Goal: Navigation & Orientation: Find specific page/section

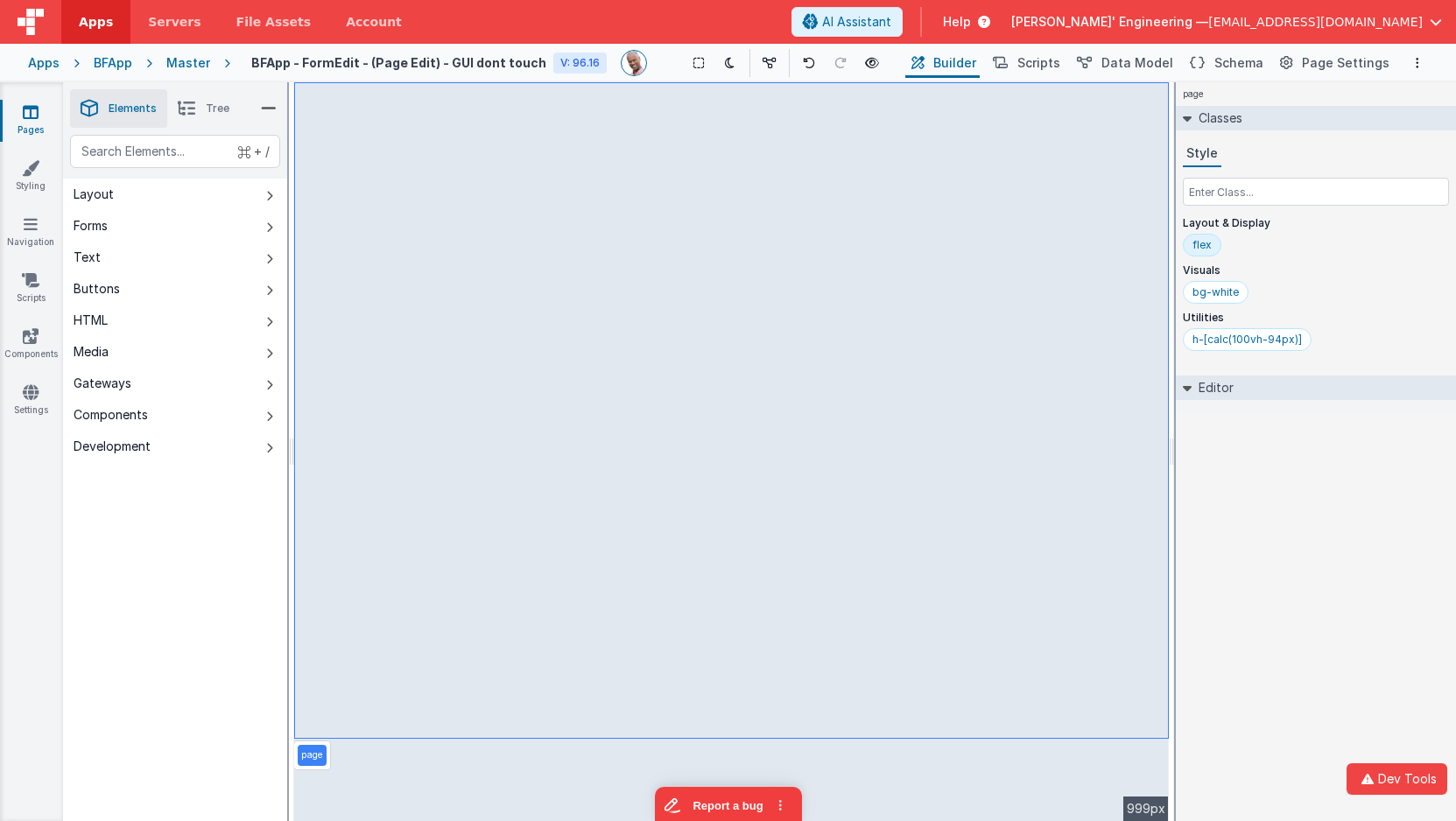
click at [27, 62] on div "Apps BFApp Master BFApp - FormEdit - (Page Edit) - GUI dont touch V: 96.16 Show…" at bounding box center [728, 63] width 1456 height 39
click at [34, 60] on div "Apps" at bounding box center [44, 63] width 32 height 18
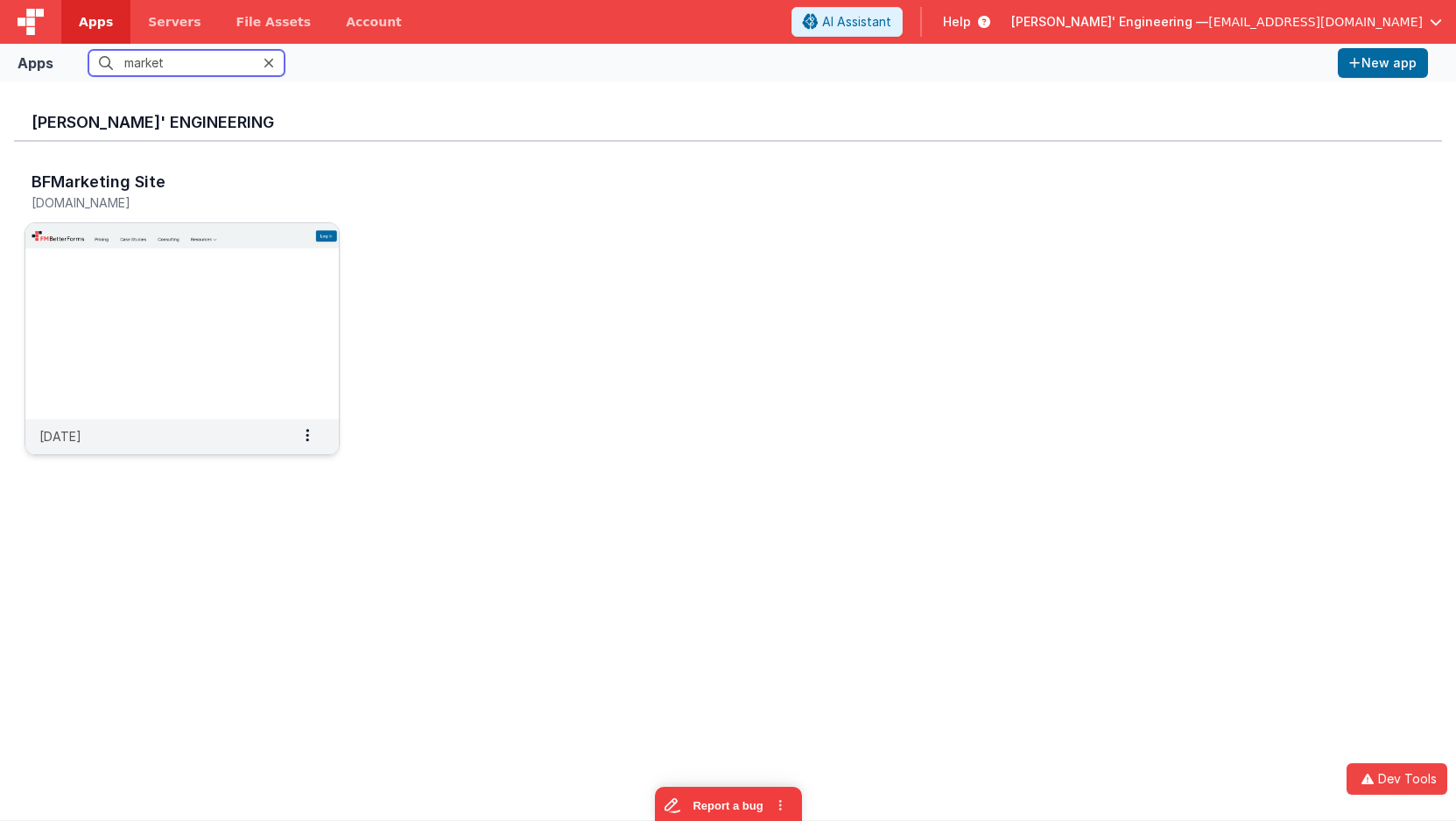
type input "market"
click at [281, 350] on img at bounding box center [182, 321] width 314 height 196
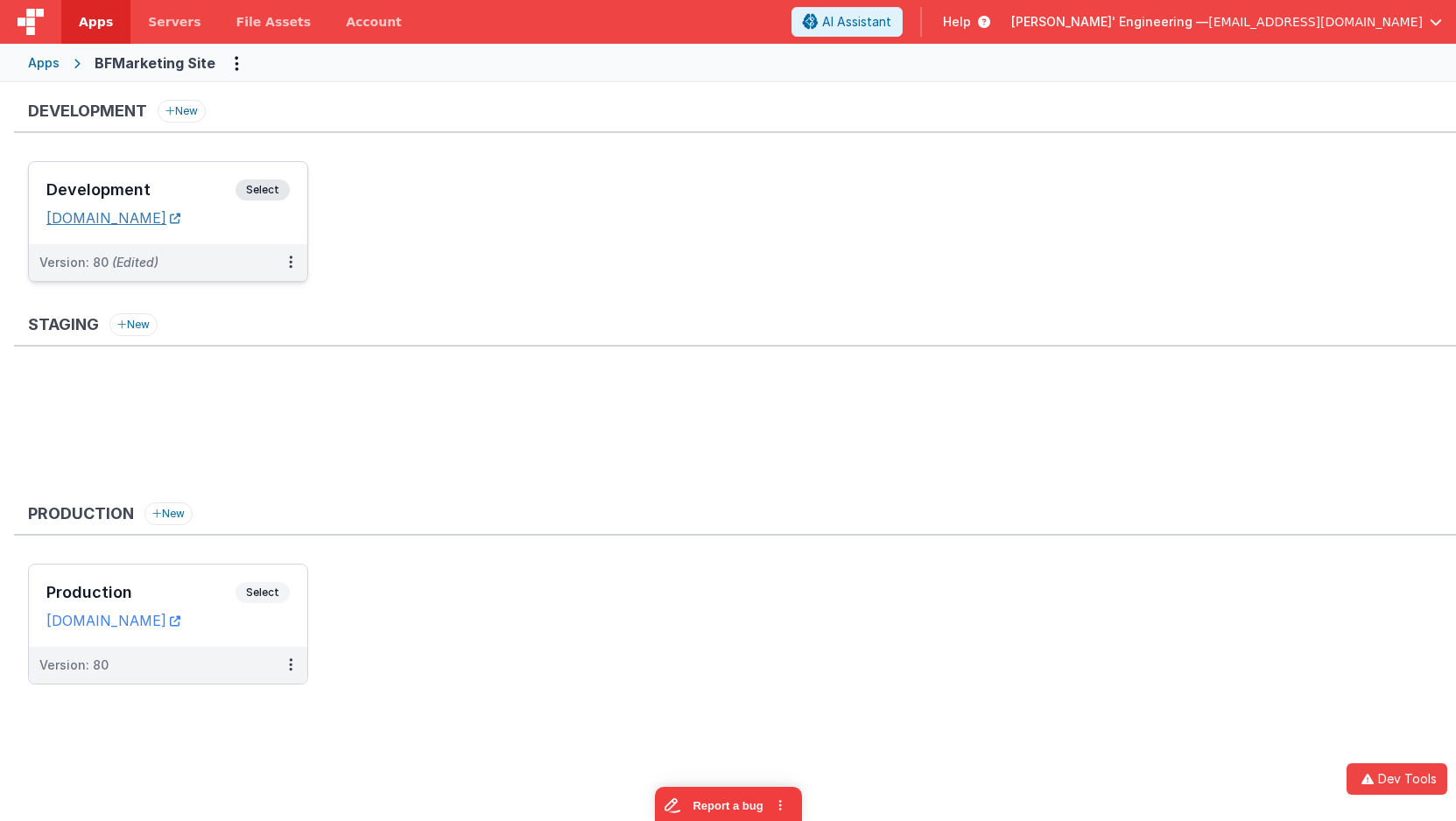
click at [180, 225] on link "marketingdev.fmbetterforms.com" at bounding box center [113, 218] width 134 height 18
